Goal: Information Seeking & Learning: Learn about a topic

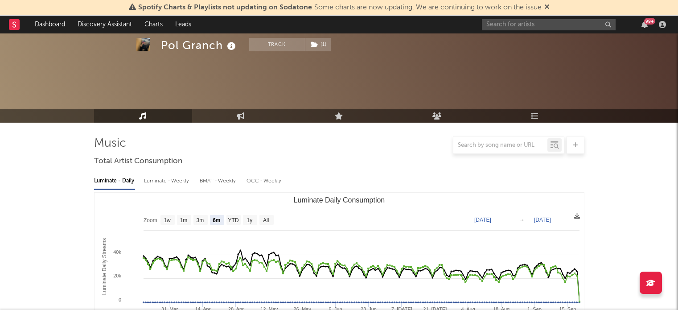
select select "6m"
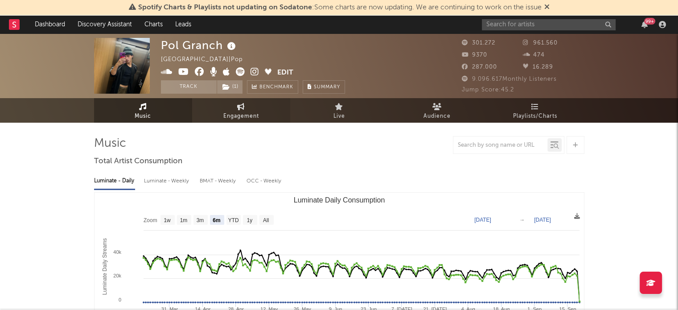
click at [231, 115] on span "Engagement" at bounding box center [241, 116] width 36 height 11
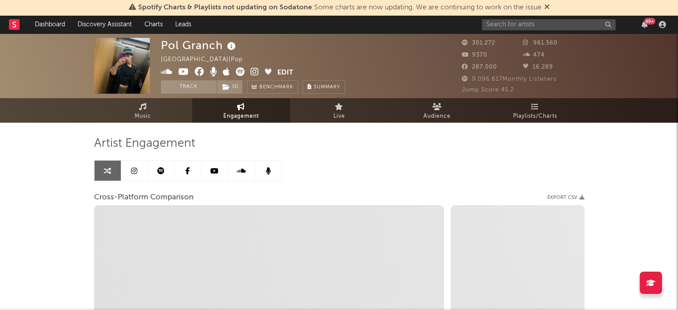
select select "1w"
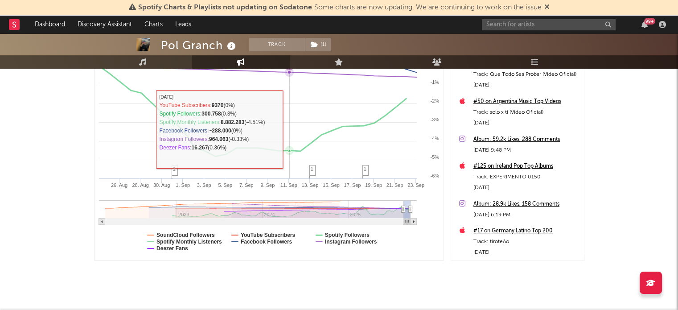
scroll to position [45, 0]
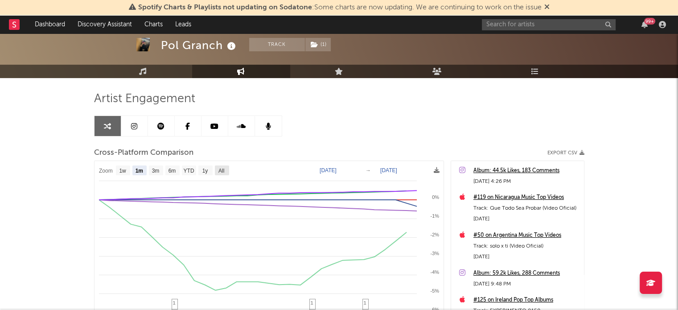
drag, startPoint x: 226, startPoint y: 169, endPoint x: 302, endPoint y: 182, distance: 77.8
click at [226, 169] on rect at bounding box center [222, 170] width 14 height 10
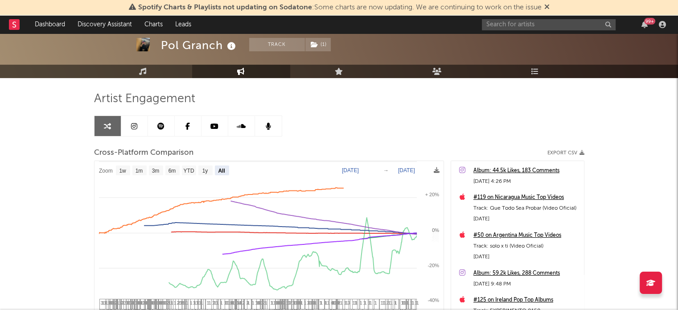
select select "All"
type input "[DATE]"
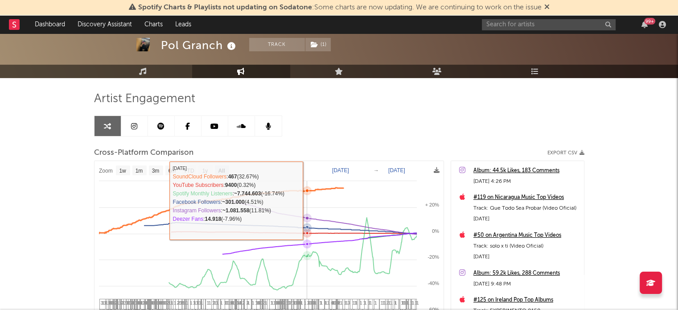
select select "All"
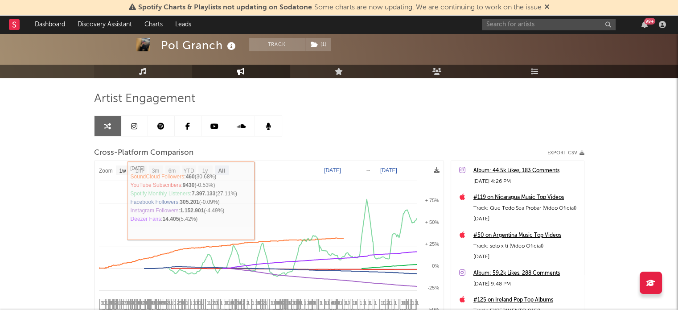
click at [153, 62] on div at bounding box center [339, 33] width 678 height 89
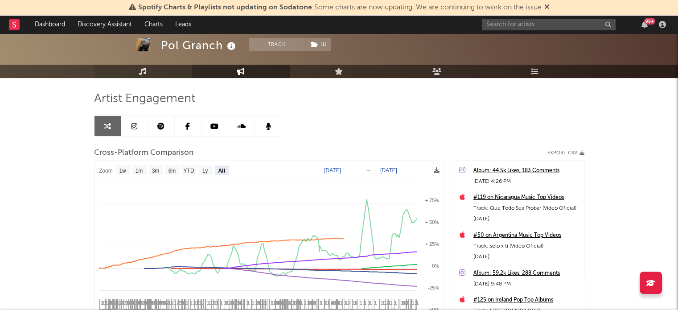
click at [155, 73] on link "Music" at bounding box center [143, 71] width 98 height 13
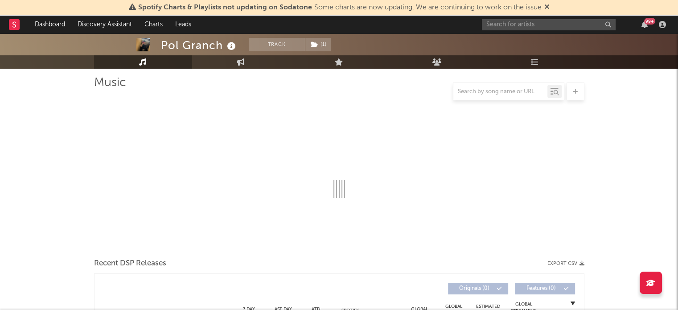
scroll to position [89, 0]
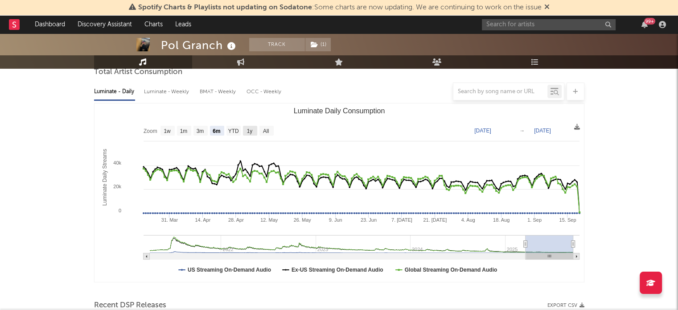
click at [262, 128] on g "All" at bounding box center [266, 131] width 14 height 10
select select "All"
type input "[DATE]"
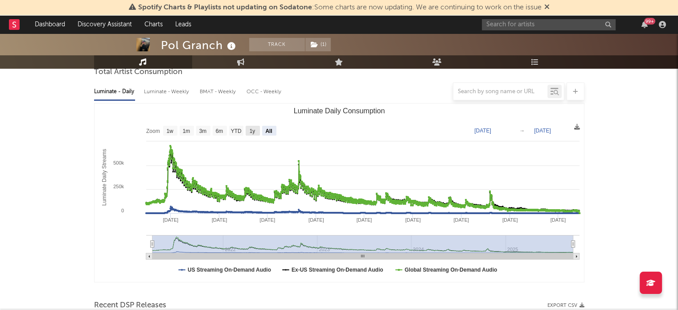
click at [251, 130] on text "1y" at bounding box center [252, 131] width 6 height 6
select select "1y"
type input "[DATE]"
